Goal: Check status: Check status

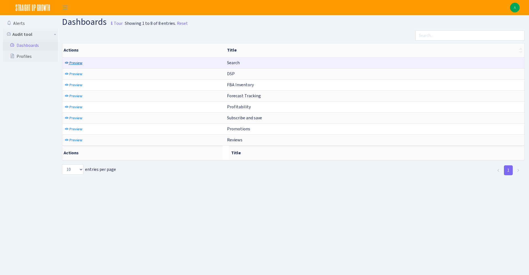
click at [75, 61] on span "Preview" at bounding box center [75, 62] width 13 height 5
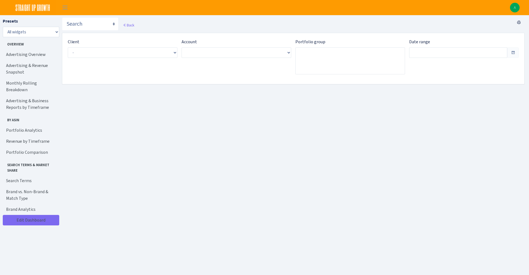
type input "Aug 27, 2025 - Sep 25, 2025"
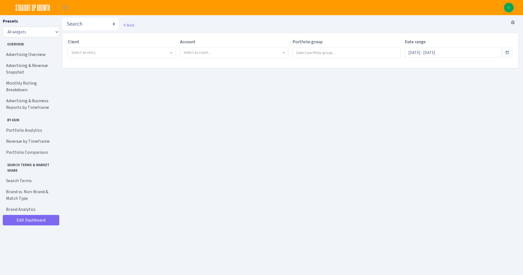
click at [104, 48] on span "Select an entry" at bounding box center [121, 53] width 107 height 10
select select "332"
select select
click at [230, 59] on div "Account Select account..." at bounding box center [232, 51] width 112 height 24
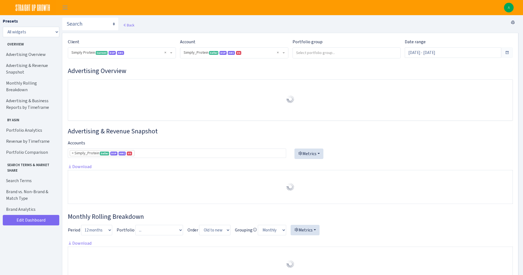
select select "470438976738569"
click at [233, 54] on span "AMC" at bounding box center [231, 53] width 7 height 4
click at [331, 55] on input "search" at bounding box center [346, 53] width 107 height 10
click at [449, 43] on div "Date range Aug 30, 2025 - Sep 28, 2025" at bounding box center [458, 48] width 108 height 19
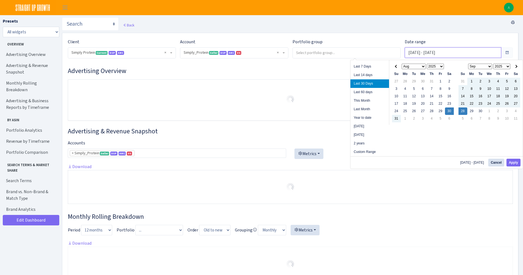
click at [439, 54] on input "Aug 30, 2025 - Sep 28, 2025" at bounding box center [452, 52] width 96 height 10
click at [377, 99] on li "This Month" at bounding box center [369, 100] width 39 height 9
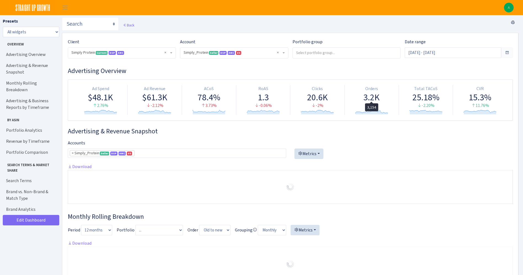
type input "[DATE] - [DATE]"
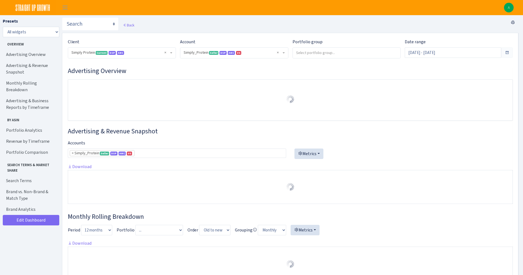
select select "470438976738569"
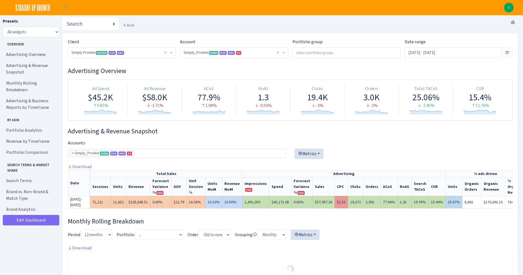
click at [278, 202] on td "$45,171.08" at bounding box center [280, 202] width 22 height 12
copy td "45,171.08"
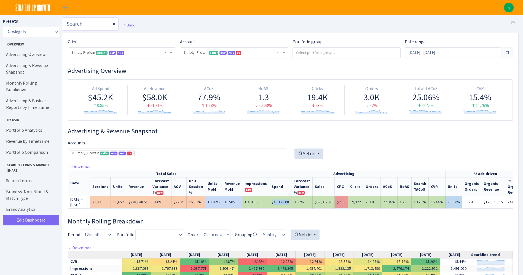
click at [104, 21] on select "Search DSP FBA Inventory Forecast Tracking Profitability Subscribe and save Pro…" at bounding box center [90, 23] width 56 height 13
select select "https://straightupgrowth.com/admin/dashboard/7/show"
click at [62, 17] on select "Search DSP FBA Inventory Forecast Tracking Profitability Subscribe and save Pro…" at bounding box center [90, 23] width 56 height 13
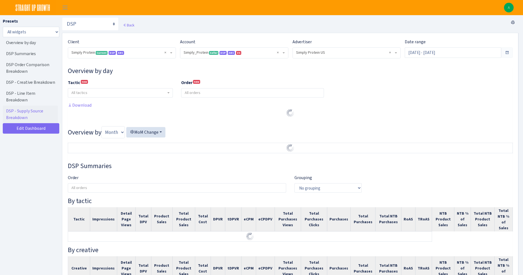
select select "470438976738569"
select select "577135095539250507"
select select
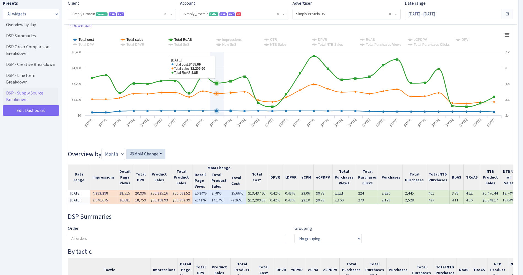
scroll to position [83, 0]
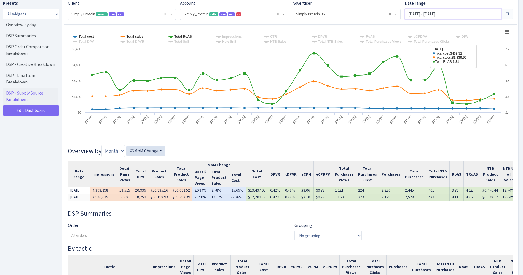
click at [439, 17] on input "[DATE] - [DATE]" at bounding box center [452, 14] width 96 height 10
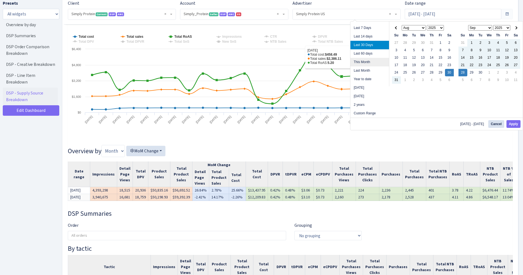
click at [363, 62] on li "This Month" at bounding box center [369, 62] width 39 height 9
type input "[DATE] - [DATE]"
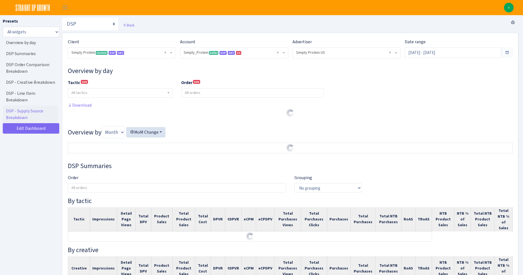
select select "470438976738569"
select select "577135095539250507"
select select
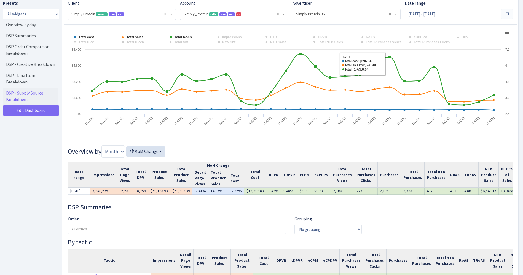
scroll to position [83, 0]
